Goal: Task Accomplishment & Management: Use online tool/utility

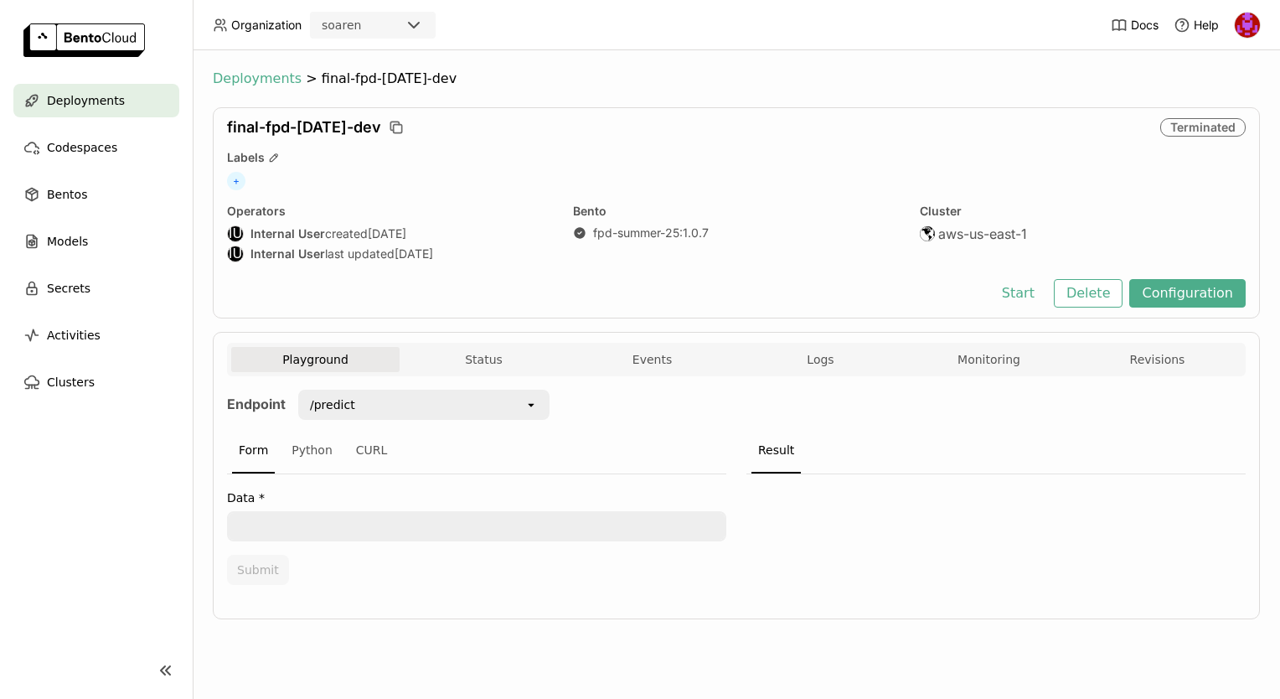
click at [261, 80] on span "Deployments" at bounding box center [257, 78] width 89 height 17
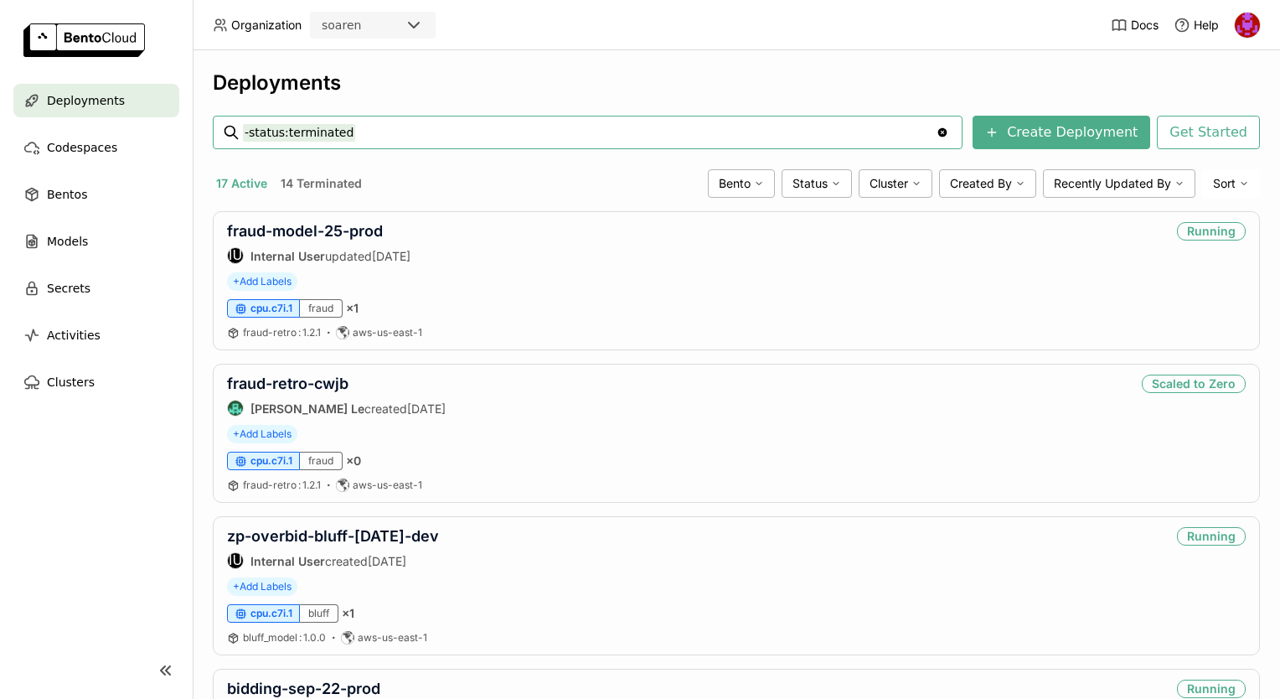
click at [590, 45] on header "Organization soaren Docs Help" at bounding box center [640, 25] width 1280 height 50
click at [365, 530] on link "zp-overbid-bluff-[DATE]-dev" at bounding box center [333, 536] width 212 height 18
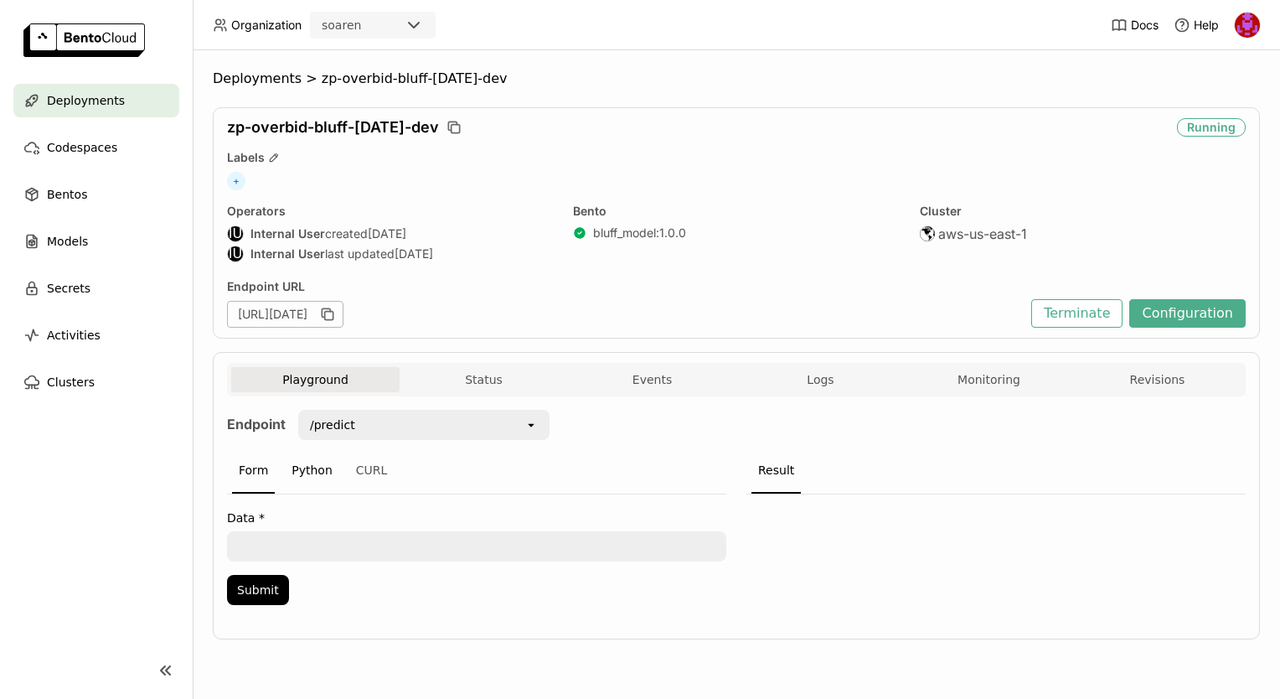
click at [317, 465] on div "Python" at bounding box center [312, 470] width 54 height 45
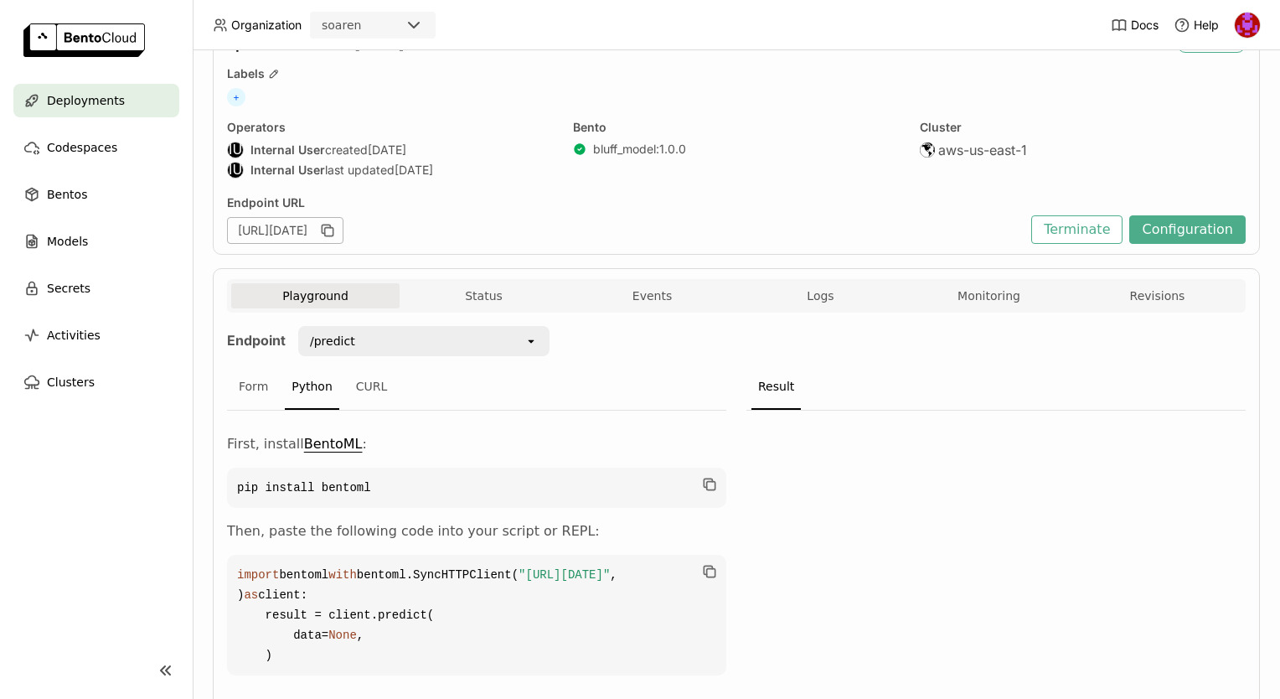
scroll to position [114, 0]
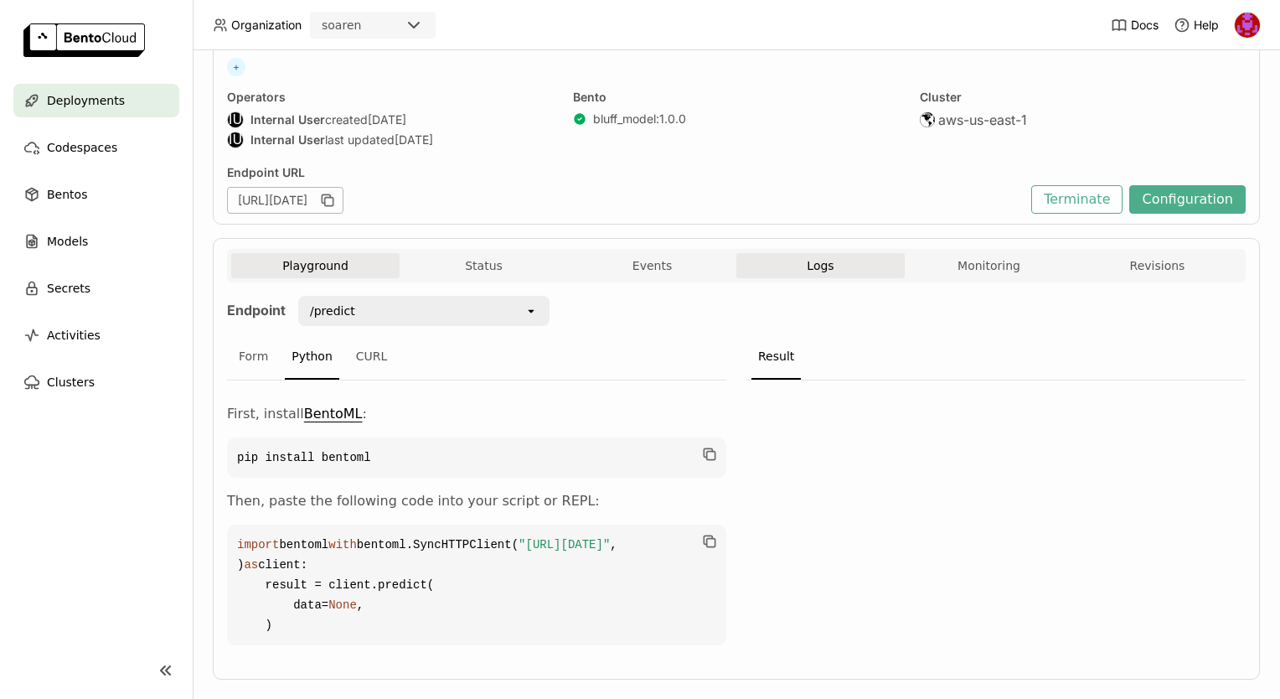
click at [821, 265] on span "Logs" at bounding box center [820, 265] width 27 height 15
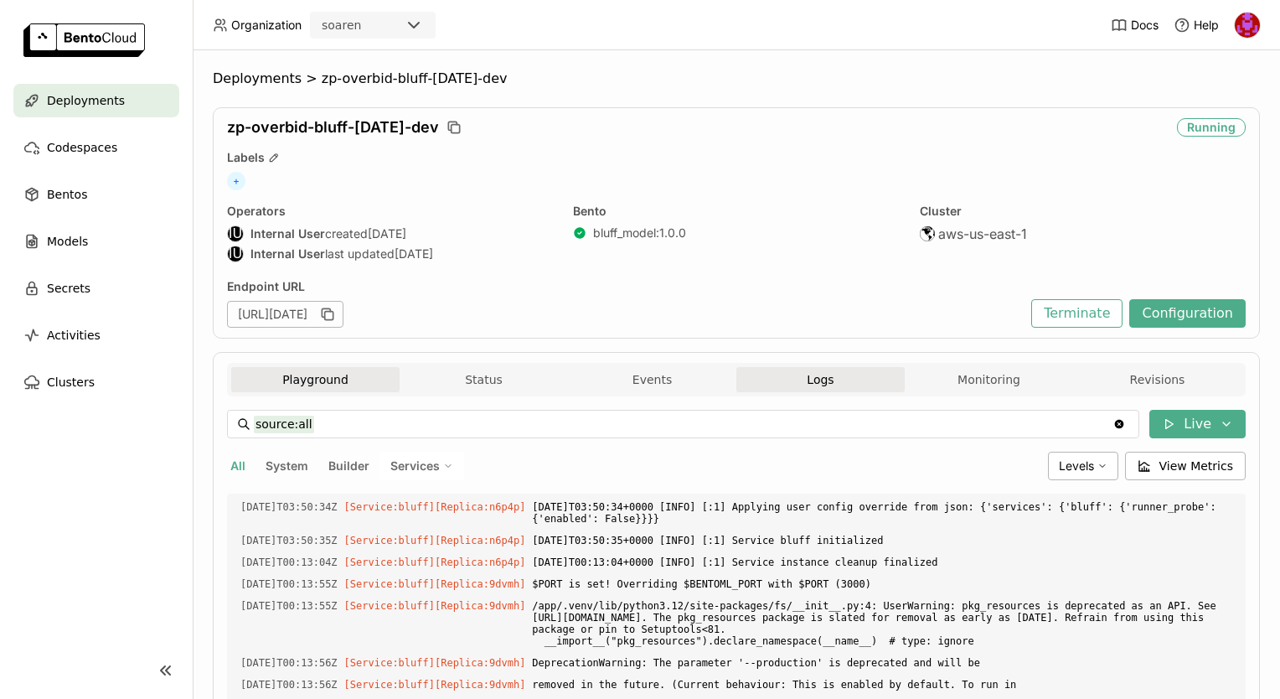
click at [372, 379] on button "Playground" at bounding box center [315, 379] width 168 height 25
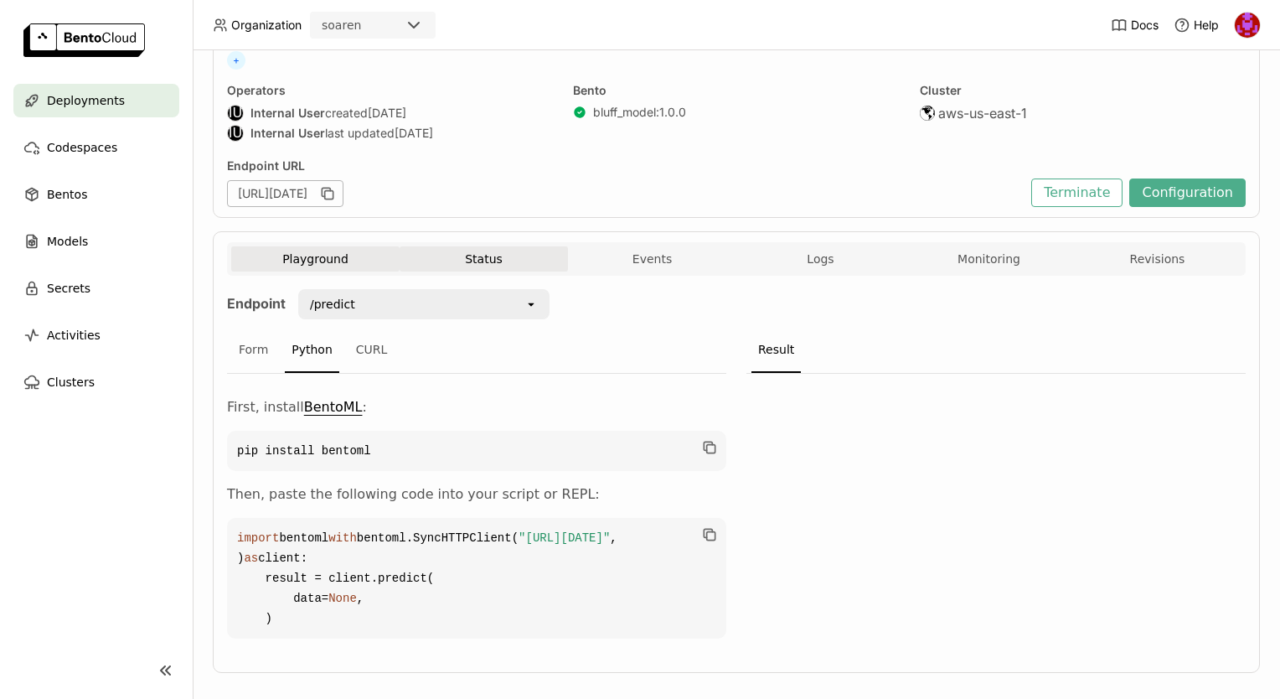
scroll to position [198, 0]
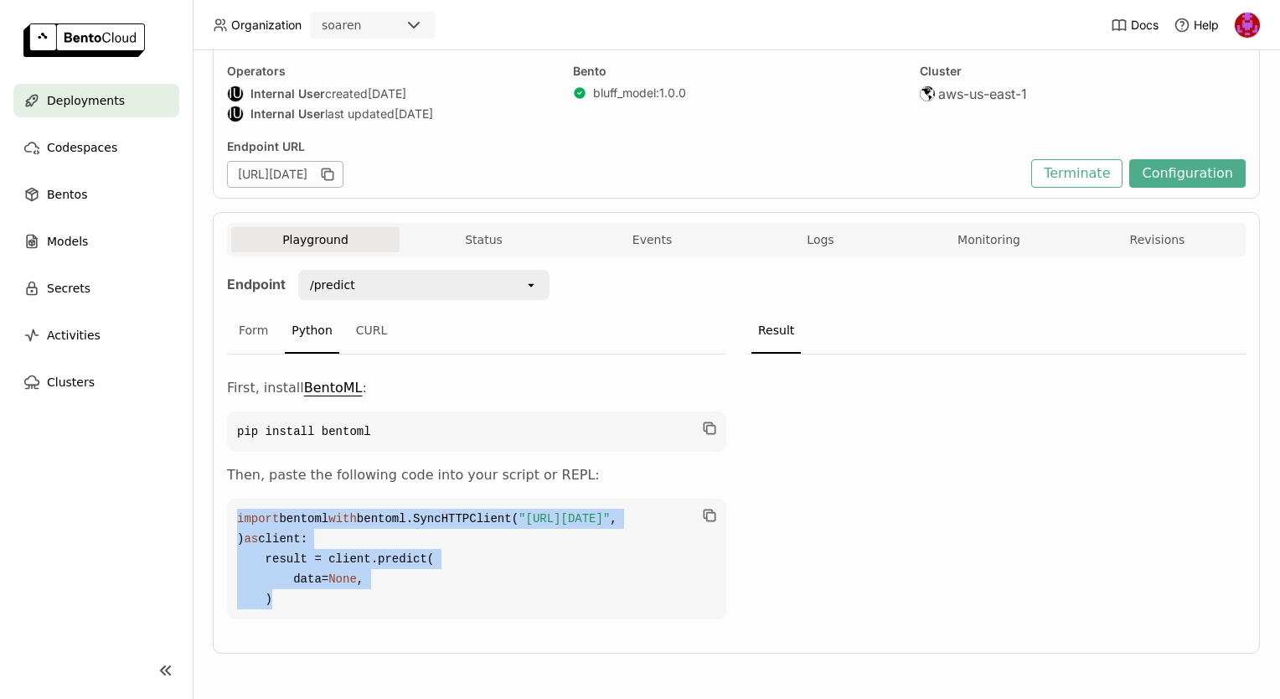
drag, startPoint x: 403, startPoint y: 605, endPoint x: 228, endPoint y: 446, distance: 236.6
click at [228, 498] on code "import bentoml with bentoml.SyncHTTPClient( "[URL][DATE]" , ) as client: result…" at bounding box center [476, 558] width 499 height 121
click at [221, 435] on div "Playground Status Events Logs Monitoring Revisions Endpoint /predict open Form …" at bounding box center [736, 432] width 1047 height 441
drag, startPoint x: 221, startPoint y: 435, endPoint x: 342, endPoint y: 604, distance: 207.8
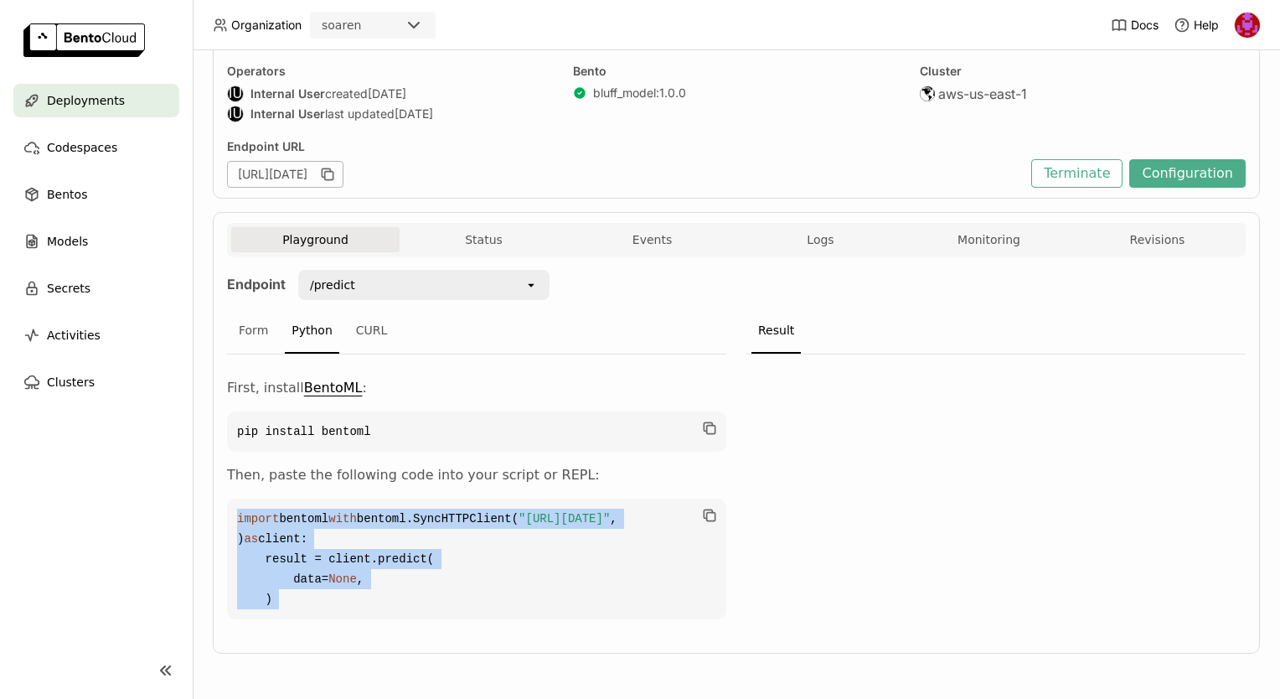
click at [342, 604] on div "Playground Status Events Logs Monitoring Revisions Endpoint /predict open Form …" at bounding box center [736, 432] width 1047 height 441
click at [342, 604] on code "import bentoml with bentoml.SyncHTTPClient( "[URL][DATE]" , ) as client: result…" at bounding box center [476, 558] width 499 height 121
click at [332, 572] on span "None" at bounding box center [342, 578] width 28 height 13
drag, startPoint x: 336, startPoint y: 605, endPoint x: 240, endPoint y: 441, distance: 189.2
click at [240, 498] on code "import bentoml with bentoml.SyncHTTPClient( "[URL][DATE]" , ) as client: result…" at bounding box center [476, 558] width 499 height 121
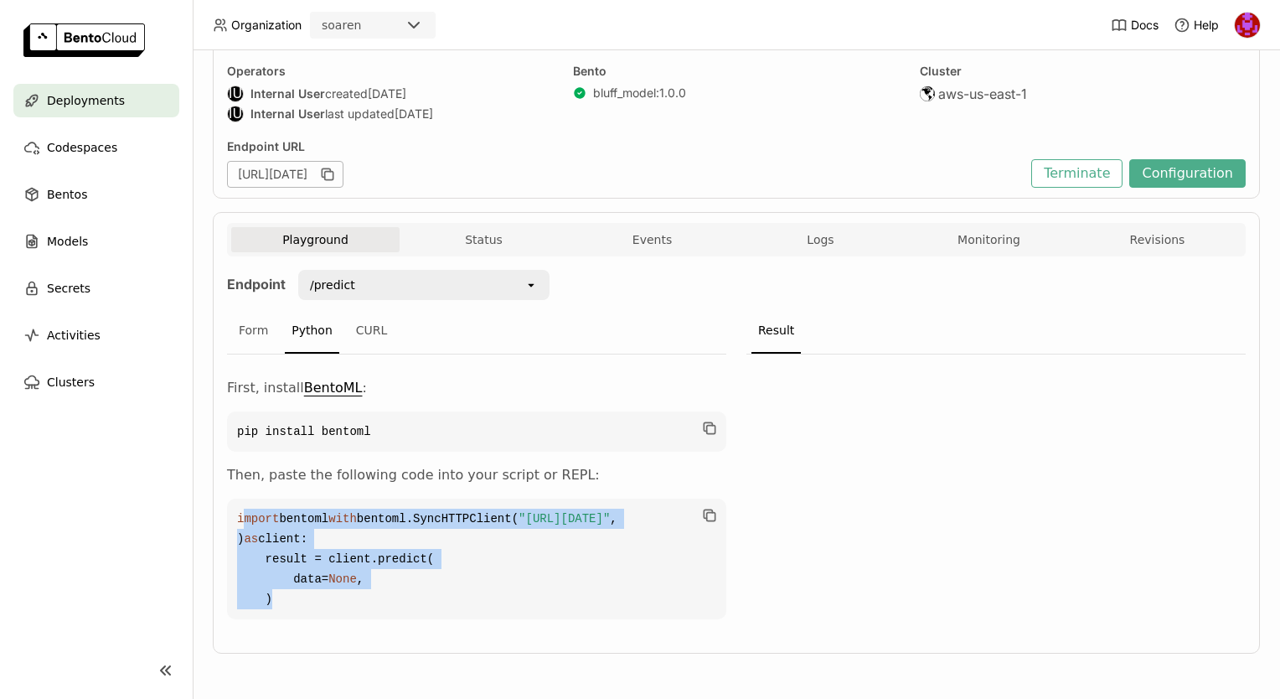
drag, startPoint x: 240, startPoint y: 441, endPoint x: 397, endPoint y: 438, distance: 156.7
click at [397, 438] on div "First, install BentoML : pip install bentoml Then, paste the following code int…" at bounding box center [476, 498] width 499 height 241
click at [302, 498] on code "import bentoml with bentoml.SyncHTTPClient( "[URL][DATE]" , ) as client: result…" at bounding box center [476, 558] width 499 height 121
drag, startPoint x: 239, startPoint y: 450, endPoint x: 344, endPoint y: 636, distance: 213.8
click at [344, 636] on div "Endpoint /predict open Form Python CURL First, install BentoML : pip install be…" at bounding box center [736, 449] width 1019 height 386
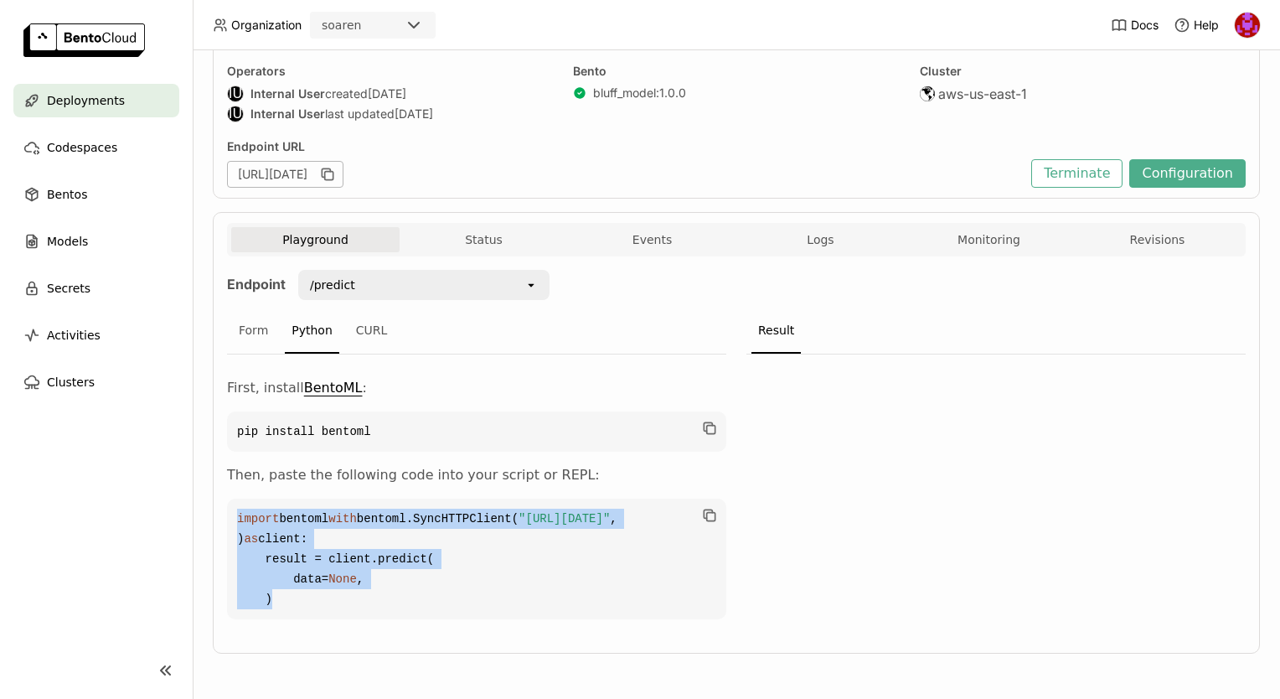
drag, startPoint x: 344, startPoint y: 636, endPoint x: 302, endPoint y: 603, distance: 53.8
click at [302, 603] on code "import bentoml with bentoml.SyncHTTPClient( "[URL][DATE]" , ) as client: result…" at bounding box center [476, 558] width 499 height 121
click at [302, 602] on code "import bentoml with bentoml.SyncHTTPClient( "[URL][DATE]" , ) as client: result…" at bounding box center [476, 558] width 499 height 121
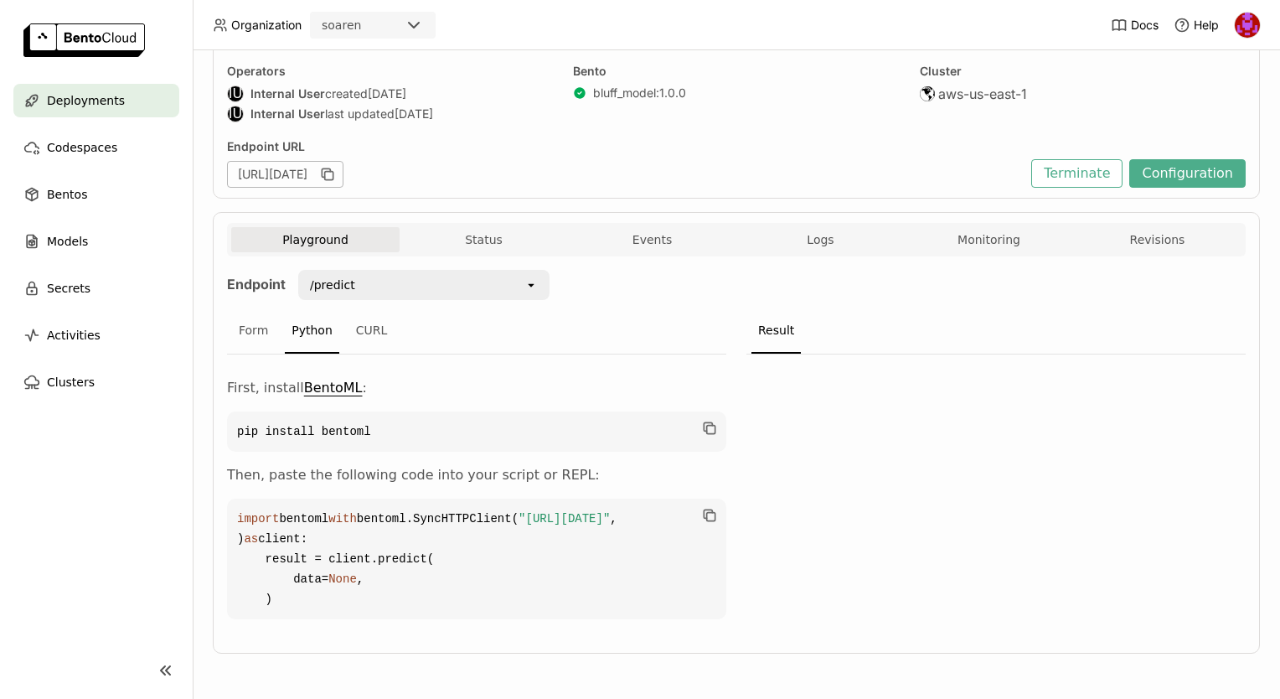
drag, startPoint x: 898, startPoint y: 50, endPoint x: 809, endPoint y: 52, distance: 88.8
click at [809, 64] on div "Bento bluff_model : 1.0.0" at bounding box center [736, 95] width 326 height 62
drag, startPoint x: 1053, startPoint y: 62, endPoint x: 1035, endPoint y: 46, distance: 23.7
drag, startPoint x: 1035, startPoint y: 46, endPoint x: 941, endPoint y: 36, distance: 95.2
click at [941, 36] on header "Organization soaren Docs Help" at bounding box center [640, 25] width 1280 height 50
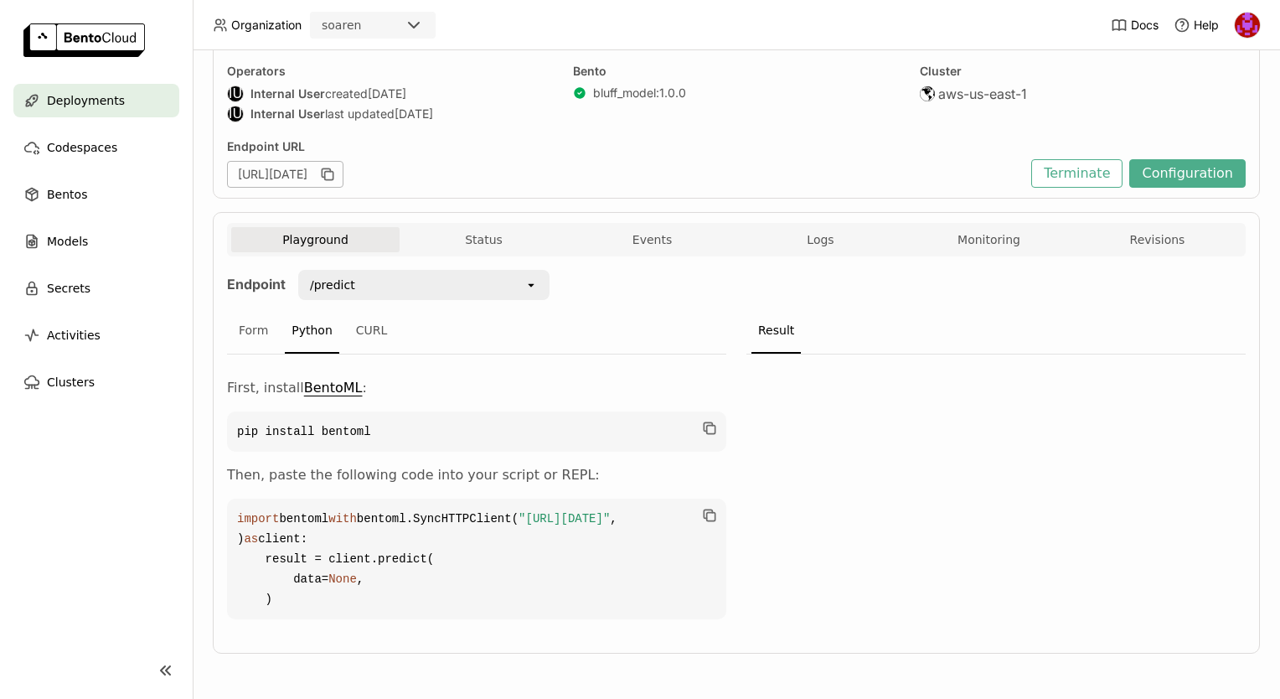
click at [816, 73] on div "zp-overbid-bluff-[DATE]-dev Running Labels + Operators IU Internal User created…" at bounding box center [736, 82] width 1047 height 231
click at [883, 139] on div "Endpoint URL" at bounding box center [625, 146] width 796 height 15
click at [870, 64] on div "Bento bluff_model : 1.0.0" at bounding box center [736, 95] width 326 height 62
drag, startPoint x: 882, startPoint y: 63, endPoint x: 749, endPoint y: 8, distance: 143.9
click at [841, 64] on div "Bento bluff_model : 1.0.0" at bounding box center [736, 95] width 326 height 62
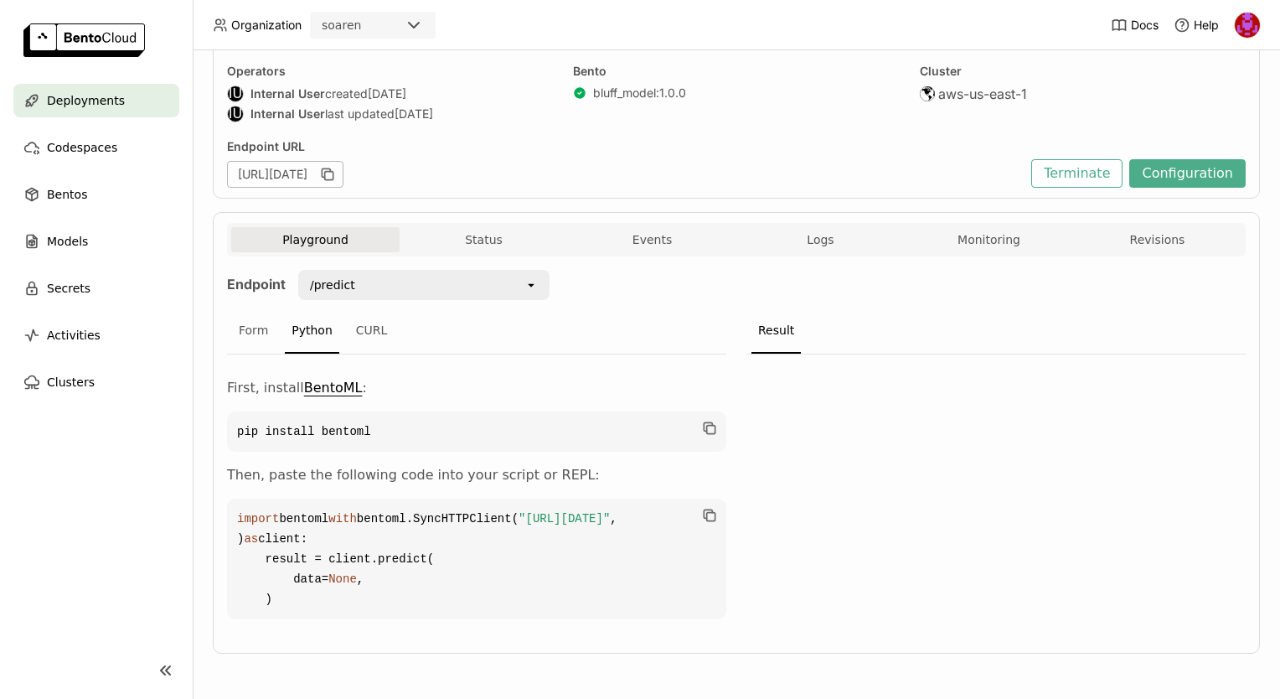
drag, startPoint x: 270, startPoint y: 519, endPoint x: 643, endPoint y: 524, distance: 373.7
click at [610, 524] on span ""[URL][DATE]"" at bounding box center [564, 518] width 91 height 13
copy span "[URL][DATE]"
click at [664, 73] on div "zp-overbid-bluff-[DATE]-dev Running Labels + Operators IU Internal User created…" at bounding box center [736, 82] width 1047 height 231
click at [795, 227] on div "Playground Status Events Logs Monitoring Revisions" at bounding box center [736, 241] width 1010 height 29
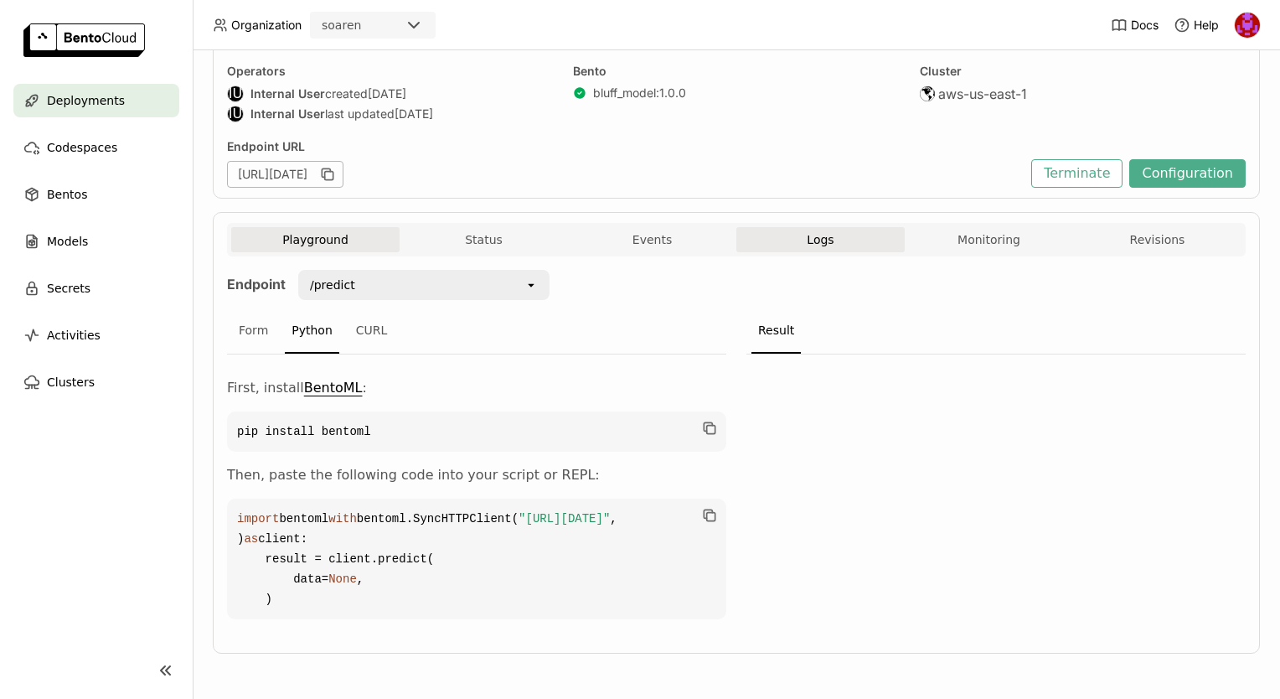
click at [795, 227] on button "Logs" at bounding box center [820, 239] width 168 height 25
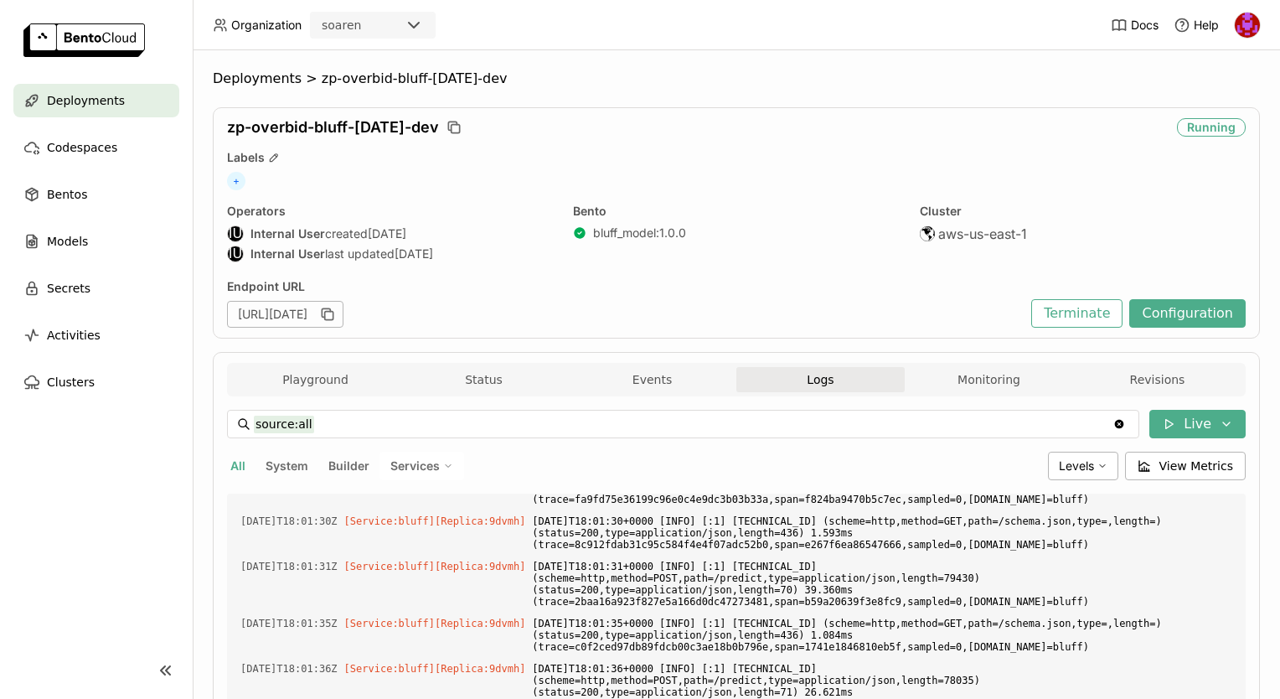
scroll to position [6541, 0]
